Goal: Use online tool/utility: Utilize a website feature to perform a specific function

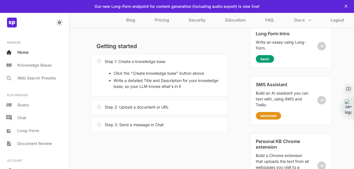
scroll to position [22, 0]
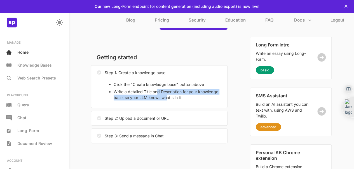
drag, startPoint x: 157, startPoint y: 94, endPoint x: 167, endPoint y: 99, distance: 11.8
click at [167, 99] on li "Write a detailed Title and Description for your knowledge base, so your LLM kno…" at bounding box center [168, 95] width 108 height 12
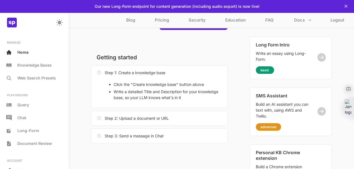
click at [169, 123] on div "Step 2: Upload a document or URL" at bounding box center [159, 118] width 137 height 15
click at [176, 53] on p "Getting started" at bounding box center [159, 57] width 137 height 10
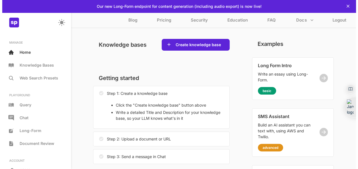
scroll to position [0, 0]
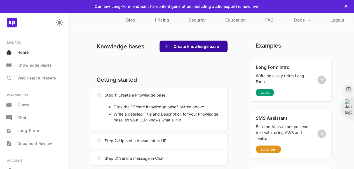
click at [171, 48] on div "Create knowledge base" at bounding box center [194, 47] width 68 height 12
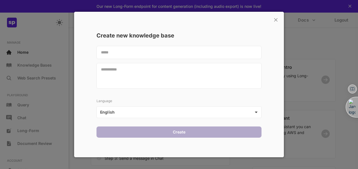
click at [141, 52] on textarea at bounding box center [179, 52] width 165 height 13
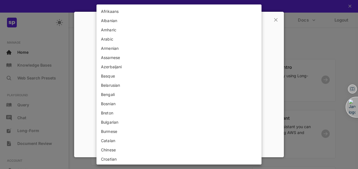
click at [138, 108] on body "This web-app is not optimized for small screens. Please use a larger screen to …" at bounding box center [179, 124] width 358 height 249
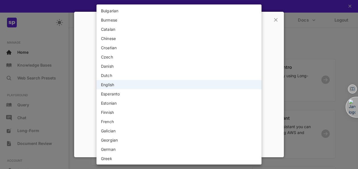
drag, startPoint x: 256, startPoint y: 42, endPoint x: 262, endPoint y: 42, distance: 6.5
click at [262, 42] on div "Afrikaans Albanian Amharic Arabic Armenian Assamese Azerbaijani Basque Belarusi…" at bounding box center [179, 84] width 358 height 169
drag, startPoint x: 262, startPoint y: 42, endPoint x: 258, endPoint y: 44, distance: 4.6
click at [258, 44] on div "Afrikaans Albanian Amharic Arabic Armenian Assamese Azerbaijani Basque Belarusi…" at bounding box center [179, 84] width 358 height 169
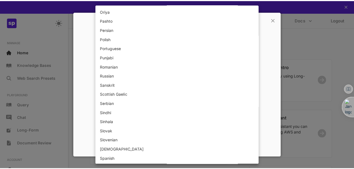
scroll to position [542, 0]
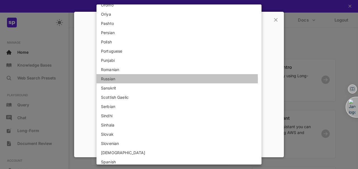
click at [143, 80] on li "Russian" at bounding box center [179, 78] width 165 height 9
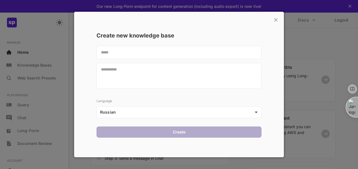
click at [117, 52] on textarea at bounding box center [179, 52] width 165 height 13
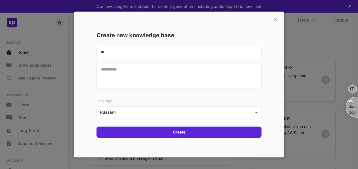
type textarea "*"
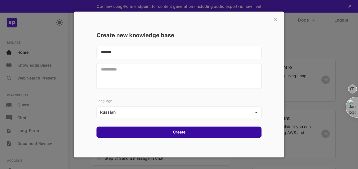
type textarea "*******"
click at [137, 130] on div "Create" at bounding box center [179, 132] width 165 height 11
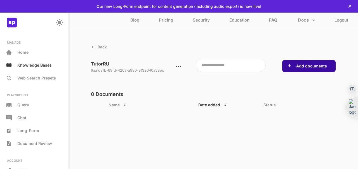
click at [292, 67] on icon at bounding box center [290, 66] width 4 height 4
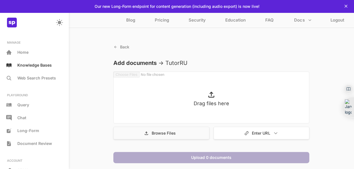
click at [164, 136] on div "Browse Files" at bounding box center [161, 133] width 96 height 13
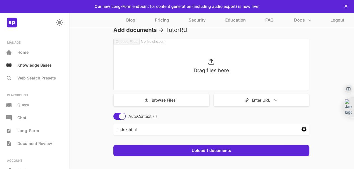
scroll to position [36, 0]
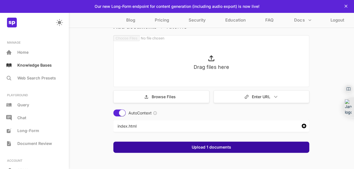
click at [182, 150] on div "Upload 1 documents" at bounding box center [211, 147] width 196 height 11
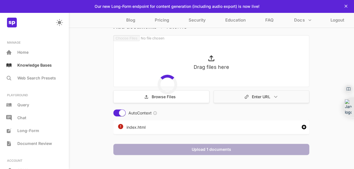
click at [248, 99] on icon at bounding box center [246, 96] width 5 height 5
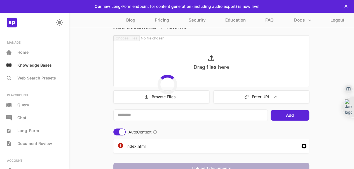
click at [184, 116] on textarea at bounding box center [190, 114] width 155 height 11
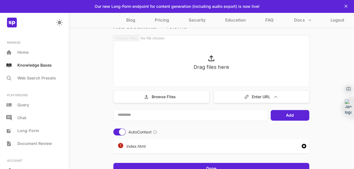
click at [183, 117] on textarea at bounding box center [190, 114] width 155 height 11
paste textarea "**********"
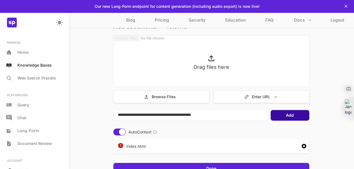
type textarea "**********"
click at [281, 118] on div "Add" at bounding box center [290, 115] width 39 height 11
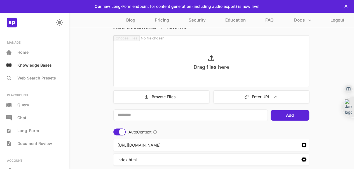
click at [193, 115] on textarea at bounding box center [190, 114] width 155 height 11
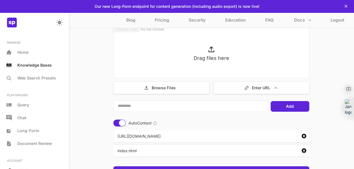
click at [101, 118] on div "Back Add documents -> TutorRU Drag files here Browse Files Enter URL Add AutoCo…" at bounding box center [212, 91] width 286 height 227
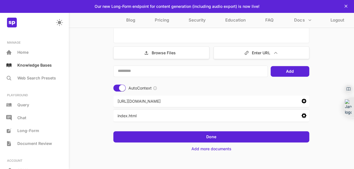
scroll to position [81, 0]
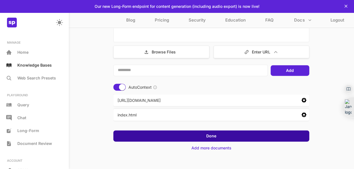
click at [186, 138] on div "Done" at bounding box center [211, 135] width 196 height 11
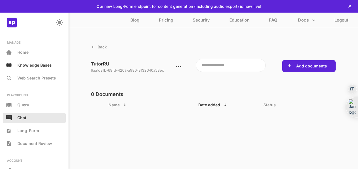
click at [38, 113] on div "Chat" at bounding box center [34, 118] width 63 height 10
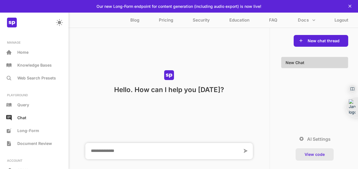
click at [309, 157] on div "View code" at bounding box center [315, 154] width 38 height 12
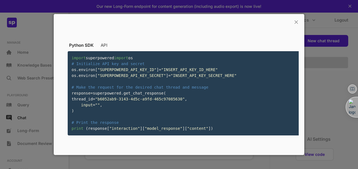
click at [77, 46] on p "Python SDK" at bounding box center [81, 45] width 25 height 5
click at [106, 44] on p "API" at bounding box center [104, 45] width 7 height 5
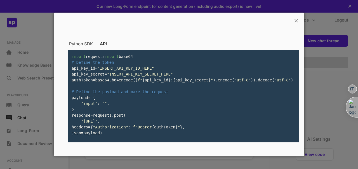
click at [81, 43] on p "Python SDK" at bounding box center [81, 43] width 24 height 5
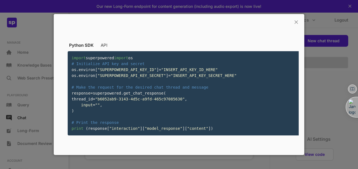
click at [247, 73] on div "import superpowered import os # Initialize API key and secret os . environ [ "S…" at bounding box center [194, 93] width 252 height 84
click at [295, 19] on p "×" at bounding box center [296, 22] width 5 height 10
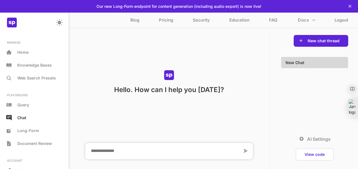
click at [194, 148] on textarea at bounding box center [163, 151] width 157 height 16
type textarea "*"
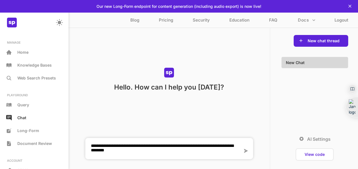
click at [144, 149] on textarea "**********" at bounding box center [163, 148] width 157 height 21
click at [145, 150] on textarea "**********" at bounding box center [163, 148] width 157 height 21
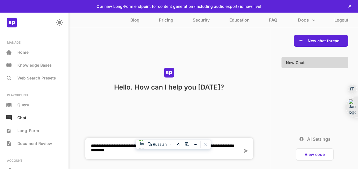
click at [145, 150] on textarea "**********" at bounding box center [163, 148] width 157 height 21
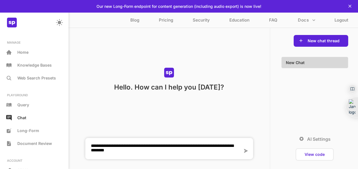
click at [145, 150] on textarea "**********" at bounding box center [163, 148] width 157 height 21
click at [171, 151] on textarea "**********" at bounding box center [163, 148] width 157 height 21
type textarea "**********"
click at [246, 152] on icon at bounding box center [245, 150] width 7 height 7
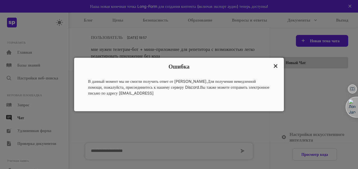
click at [272, 62] on body "This web-app is not optimized for small screens. Please use a larger screen to …" at bounding box center [179, 84] width 358 height 169
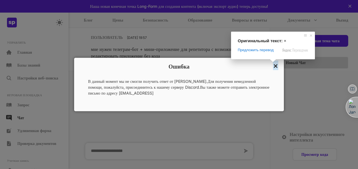
click at [274, 64] on ya-tr-span "×" at bounding box center [275, 66] width 5 height 10
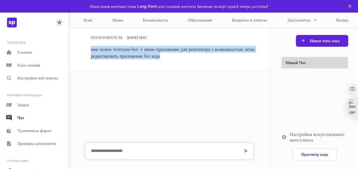
drag, startPoint x: 88, startPoint y: 48, endPoint x: 221, endPoint y: 58, distance: 133.7
click at [221, 58] on div "ПОЛЬЗОВАТЕЛЬ [DATE] 19:57 мне нужен телеграм-бот + мини-приложение для репетито…" at bounding box center [170, 49] width 202 height 45
copy ya-tr-span "мне нужен телеграм-бот + мини-приложение для репетитора с возможностью легко ре…"
click at [114, 67] on p "Русский" at bounding box center [115, 66] width 15 height 6
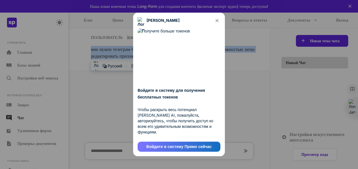
click at [167, 150] on ya-tr-span "Войдите в систему Прямо сейчас" at bounding box center [179, 147] width 66 height 6
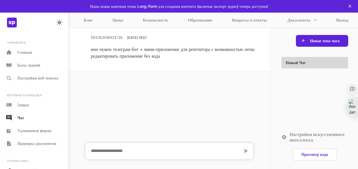
click at [155, 151] on textarea at bounding box center [163, 151] width 157 height 16
paste textarea "**********"
type textarea "**********"
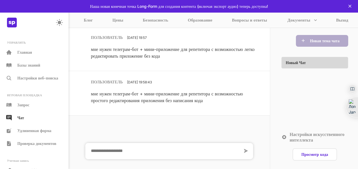
click at [286, 134] on icon at bounding box center [285, 137] width 6 height 6
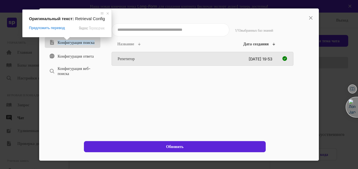
click at [66, 45] on ya-tr-span "Конфигурация поиска" at bounding box center [76, 42] width 37 height 5
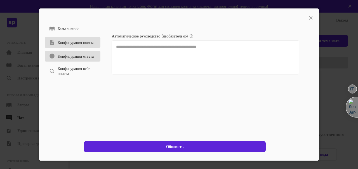
click at [81, 59] on p "Конфигурация ответа" at bounding box center [76, 56] width 36 height 5
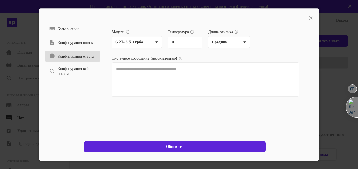
click at [197, 42] on textarea "*" at bounding box center [185, 43] width 35 height 12
click at [194, 32] on icon at bounding box center [192, 32] width 4 height 4
click at [183, 25] on div "**********" at bounding box center [206, 60] width 188 height 74
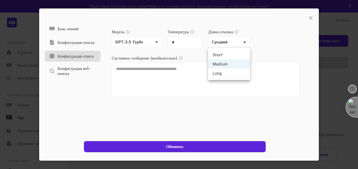
click at [226, 44] on body "This web-app is not optimized for small screens. Please use a larger screen to …" at bounding box center [179, 84] width 358 height 169
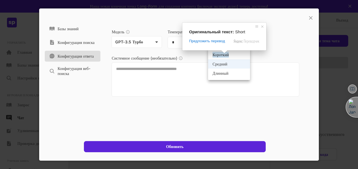
click at [225, 55] on ya-tr-span "Короткий" at bounding box center [221, 55] width 16 height 6
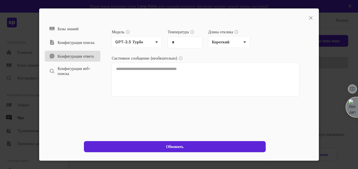
click at [161, 76] on textarea at bounding box center [206, 79] width 188 height 34
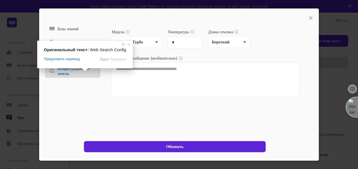
click at [84, 73] on ya-tr-span "Конфигурация веб-поиска" at bounding box center [74, 71] width 33 height 10
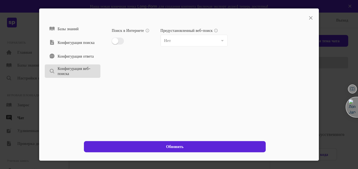
click at [118, 39] on div "Поиск в Интернете" at bounding box center [131, 36] width 38 height 20
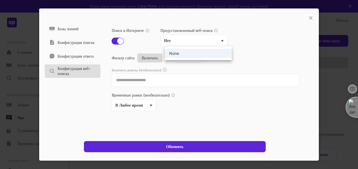
click at [180, 38] on body "This web-app is not optimized for small screens. Please use a larger screen to …" at bounding box center [179, 84] width 358 height 169
click at [188, 53] on li "Нет" at bounding box center [198, 53] width 67 height 9
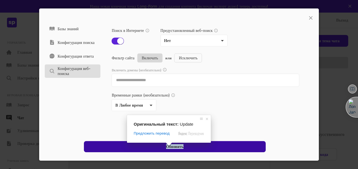
click at [173, 148] on ya-tr-span "Обновить" at bounding box center [175, 146] width 18 height 5
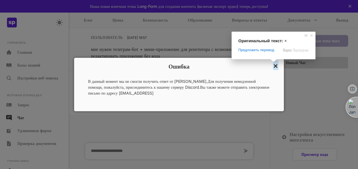
click at [276, 67] on ya-tr-span "×" at bounding box center [275, 66] width 5 height 10
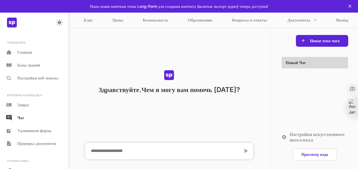
click at [187, 149] on textarea at bounding box center [163, 151] width 157 height 16
paste textarea "**********"
type textarea "**********"
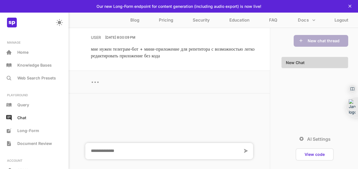
click at [180, 6] on ya-tr-span "Our new Long-Form endpoint for content generation (including audio export) is n…" at bounding box center [179, 6] width 165 height 5
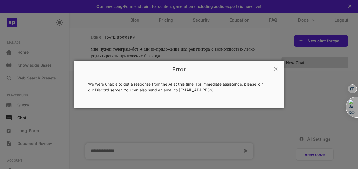
click at [33, 133] on div "Error × We were unable to get a response from the AI at this time. For immediat…" at bounding box center [179, 84] width 358 height 169
click at [274, 72] on p "×" at bounding box center [275, 69] width 5 height 10
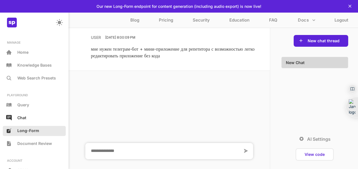
click at [21, 130] on ya-tr-span "Long-Form" at bounding box center [28, 130] width 22 height 5
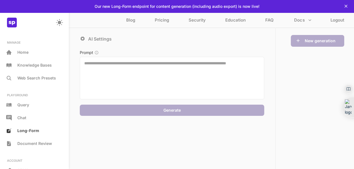
click at [92, 63] on textarea at bounding box center [172, 78] width 184 height 43
paste textarea "**********"
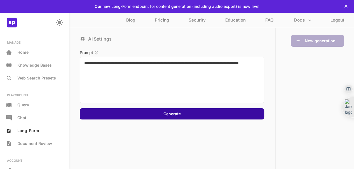
type textarea "**********"
click at [159, 113] on div "Generate" at bounding box center [172, 113] width 184 height 11
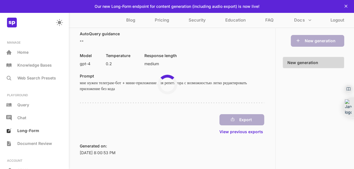
scroll to position [10, 0]
